Goal: Transaction & Acquisition: Purchase product/service

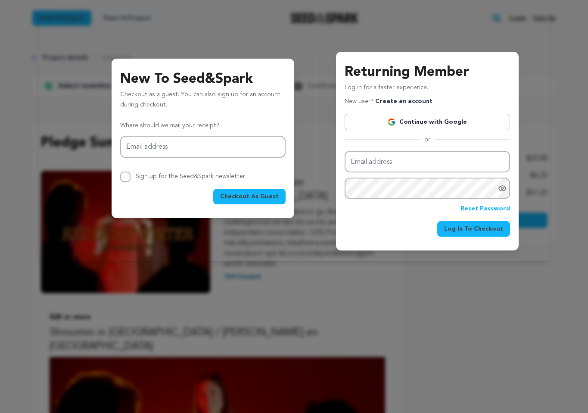
click at [368, 41] on div "New To Seed&Spark Checkout as a guest. You can also sign up for an account duri…" at bounding box center [294, 144] width 491 height 213
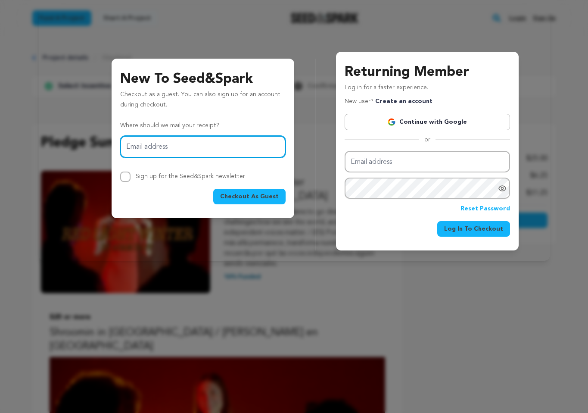
click at [197, 149] on input "Email address" at bounding box center [203, 147] width 166 height 22
type input "[EMAIL_ADDRESS][DOMAIN_NAME]"
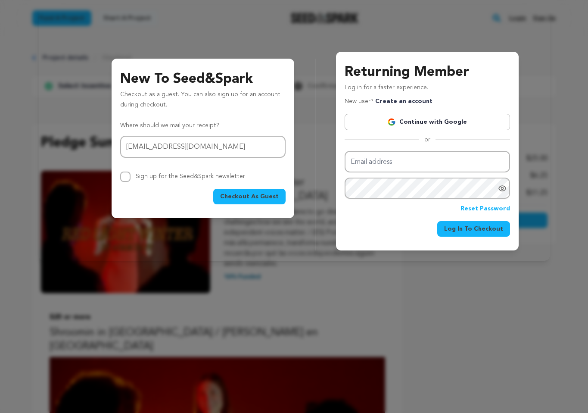
click at [266, 200] on span "Checkout As Guest" at bounding box center [249, 196] width 59 height 9
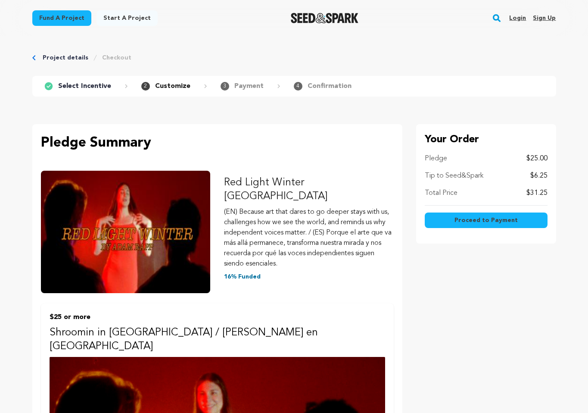
click at [36, 57] on div "Project details Checkout" at bounding box center [294, 57] width 524 height 9
click at [51, 56] on link "Project details" at bounding box center [66, 57] width 46 height 9
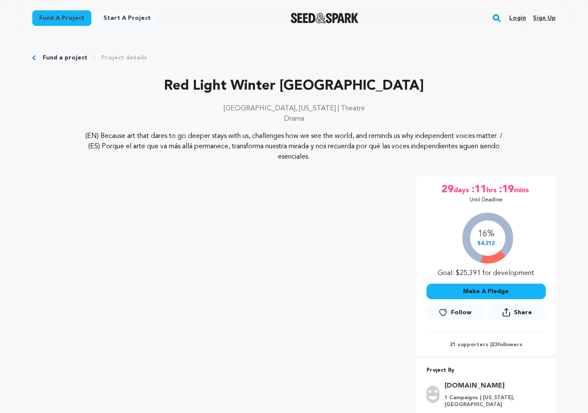
click at [438, 149] on p "(EN) Because art that dares to go deeper stays with us, challenges how we see t…" at bounding box center [293, 146] width 419 height 31
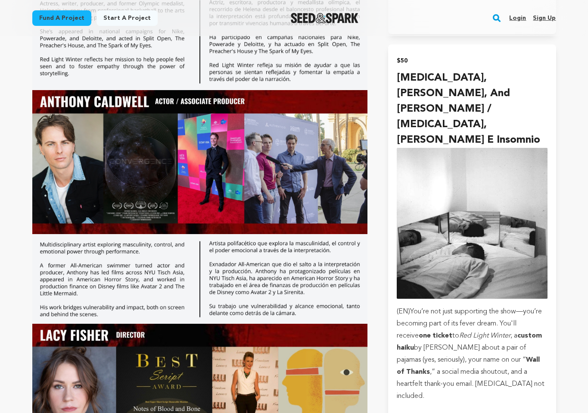
scroll to position [1709, 0]
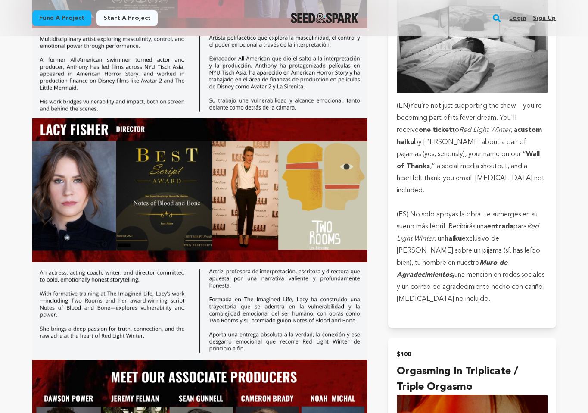
scroll to position [1918, 0]
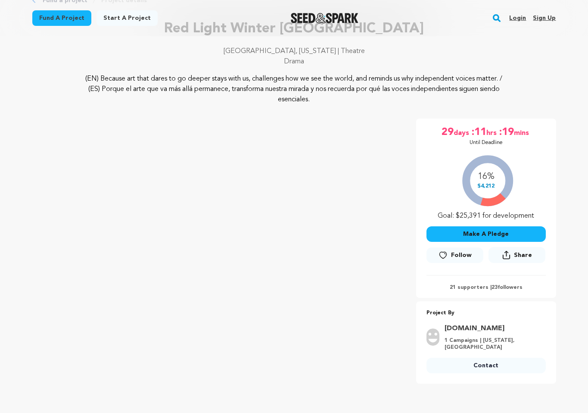
scroll to position [60, 0]
